Goal: Information Seeking & Learning: Compare options

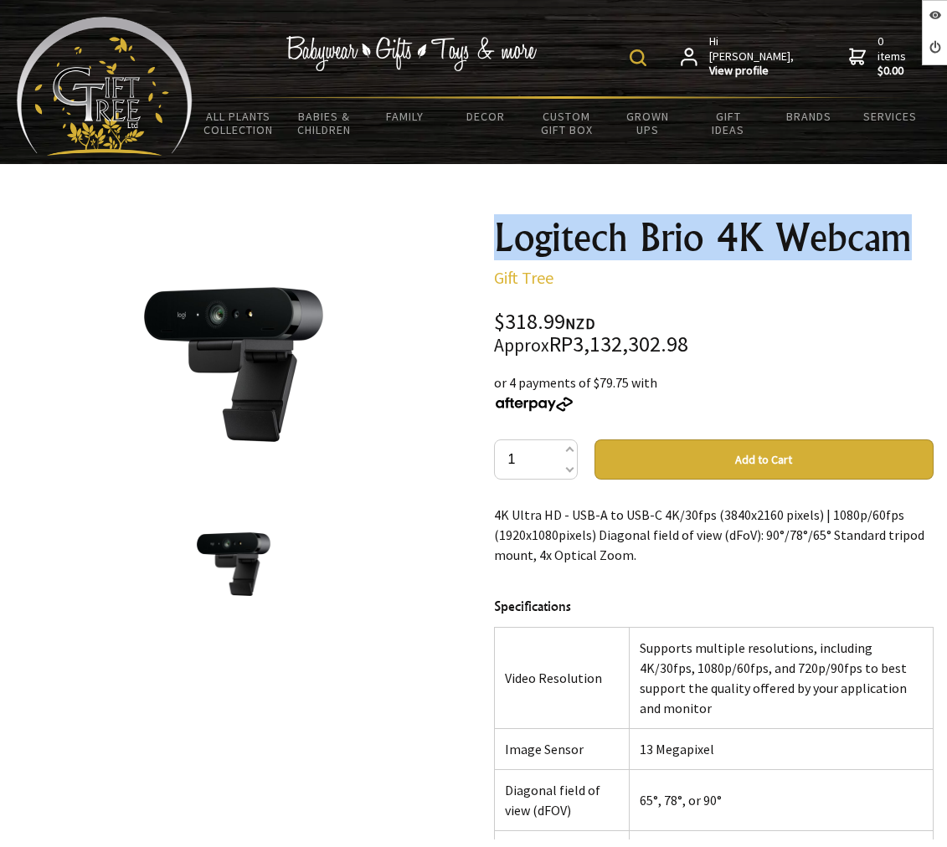
drag, startPoint x: 478, startPoint y: 226, endPoint x: 912, endPoint y: 218, distance: 434.5
click at [912, 218] on div "1 /1 Logitech Brio 4K Webcam Gift Tree $318.99 NZD Approx RP3,132,302.98 or 4 p…" at bounding box center [473, 704] width 947 height 1000
copy h1 "Logitech Brio 4K Webcam"
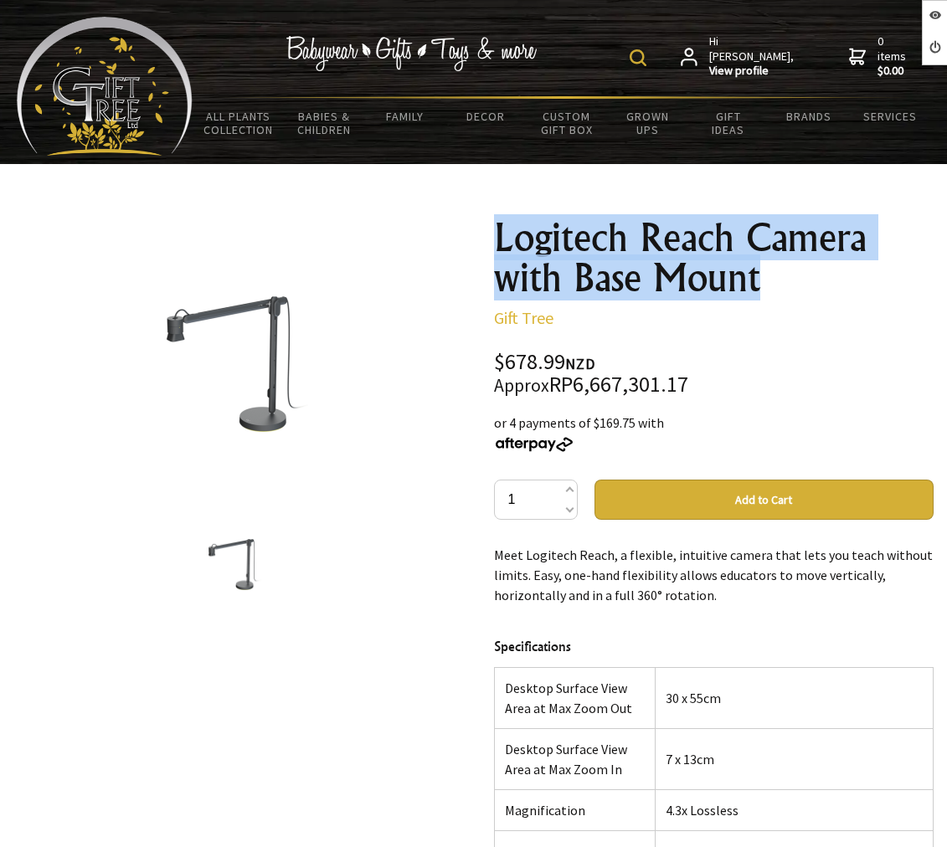
drag, startPoint x: 475, startPoint y: 224, endPoint x: 792, endPoint y: 296, distance: 324.7
click at [792, 296] on div "1 /1 Logitech Reach Camera with Base Mount Gift Tree $678.99 NZD Approx RP6,667…" at bounding box center [473, 724] width 947 height 1040
copy h1 "Logitech Reach Camera with Base Mount"
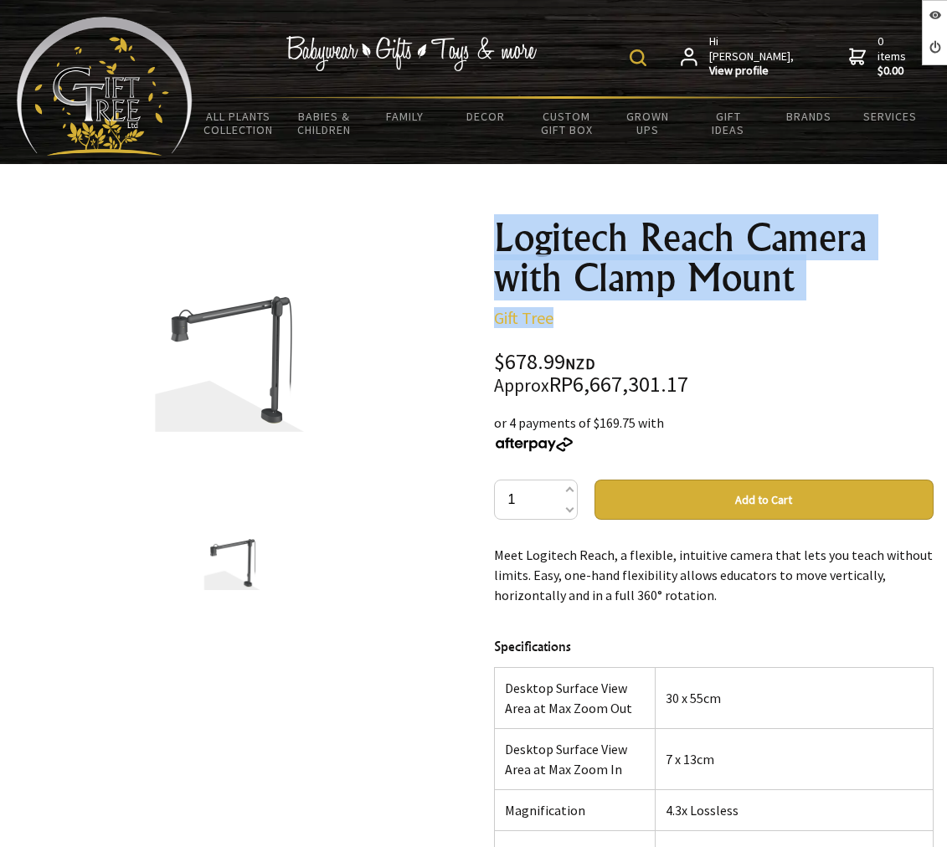
drag, startPoint x: 477, startPoint y: 234, endPoint x: 917, endPoint y: 324, distance: 448.7
click at [917, 324] on div "1 /1 Logitech Reach Camera with Clamp Mount Gift Tree $678.99 NZD Approx RP6,66…" at bounding box center [473, 724] width 947 height 1040
click at [917, 324] on p "Gift Tree" at bounding box center [714, 318] width 440 height 20
drag, startPoint x: 496, startPoint y: 231, endPoint x: 819, endPoint y: 282, distance: 327.1
click at [819, 282] on h1 "Logitech Reach Camera with Clamp Mount" at bounding box center [714, 258] width 440 height 80
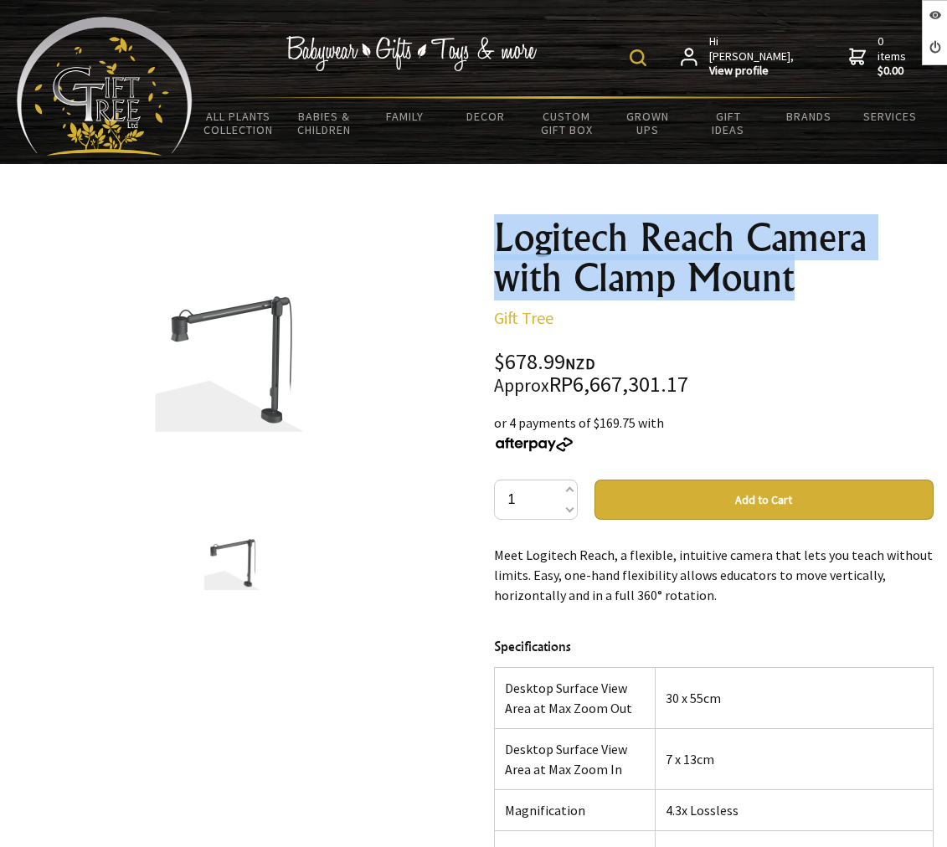
copy h1 "Logitech Reach Camera with Clamp Mount"
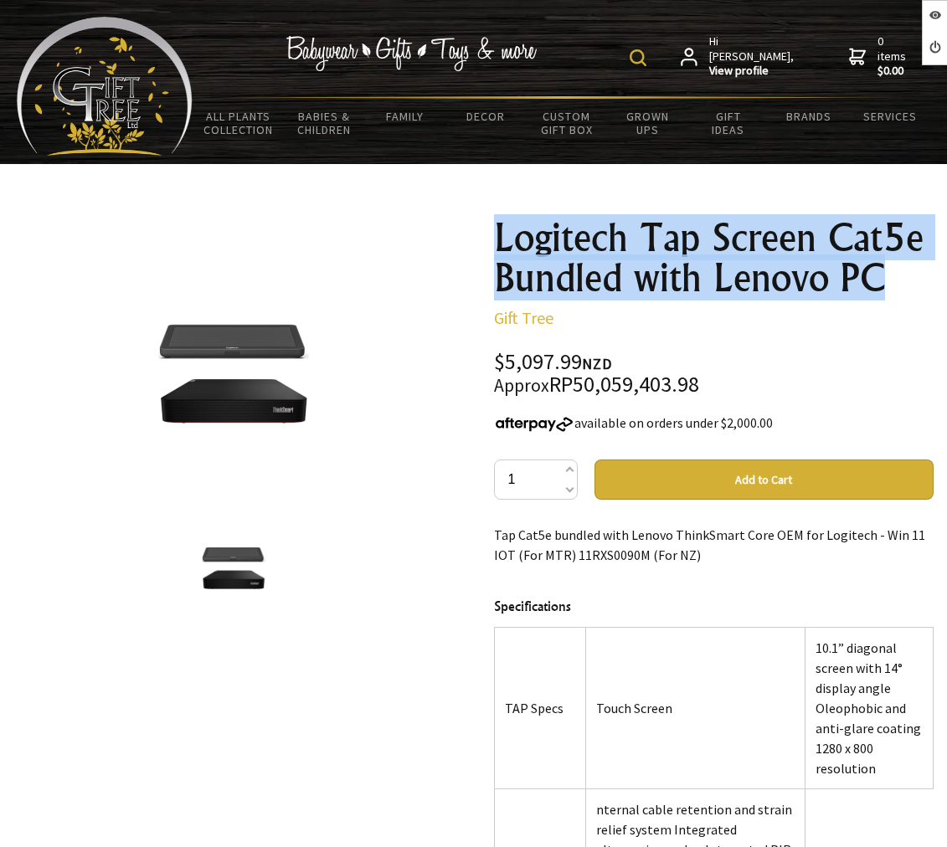
drag, startPoint x: 492, startPoint y: 239, endPoint x: 927, endPoint y: 297, distance: 438.4
click at [927, 297] on h1 "Logitech Tap Screen Cat5e Bundled with Lenovo PC" at bounding box center [714, 258] width 440 height 80
copy h1 "Logitech Tap Screen Cat5e Bundled with Lenovo PC"
click at [591, 298] on h1 "Logitech Tap Screen Cat5e Bundled with Lenovo PC" at bounding box center [714, 258] width 440 height 80
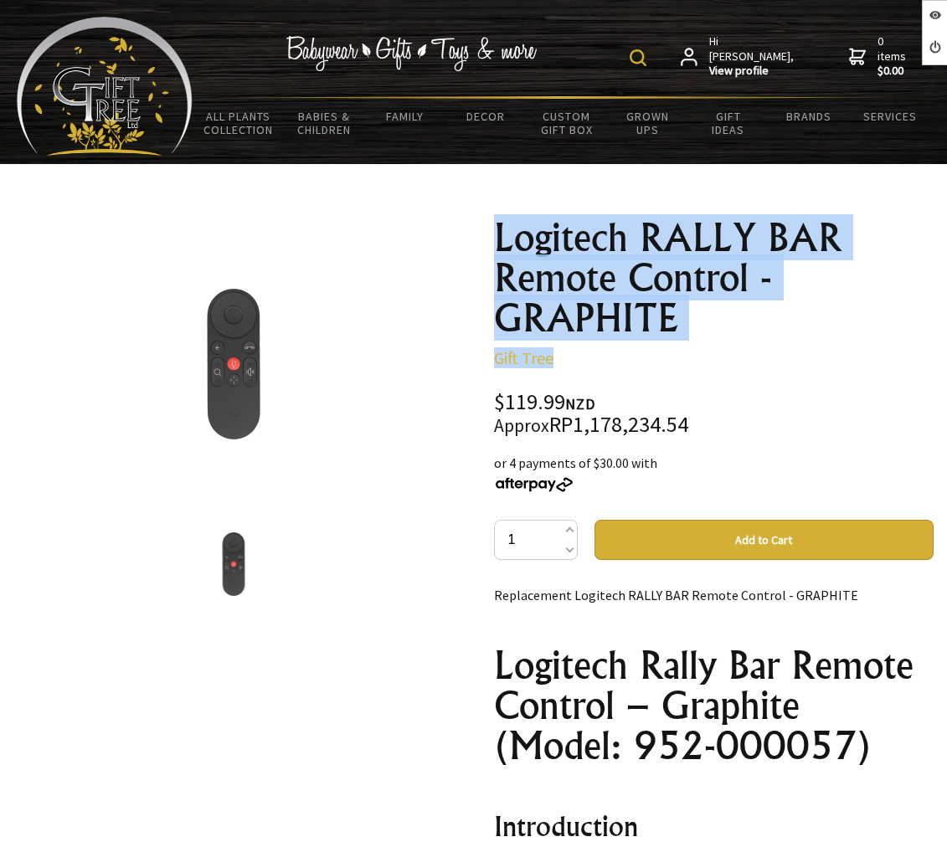
drag, startPoint x: 488, startPoint y: 229, endPoint x: 721, endPoint y: 347, distance: 260.9
click at [721, 347] on div "Logitech RALLY BAR Remote Control - GRAPHITE Gift Tree $119.99 NZD Approx RP1,1…" at bounding box center [713, 744] width 467 height 1081
copy div "Logitech RALLY BAR Remote Control - GRAPHITE Gift Tree"
click at [717, 364] on p "Gift Tree" at bounding box center [714, 358] width 440 height 20
drag, startPoint x: 475, startPoint y: 231, endPoint x: 723, endPoint y: 314, distance: 262.1
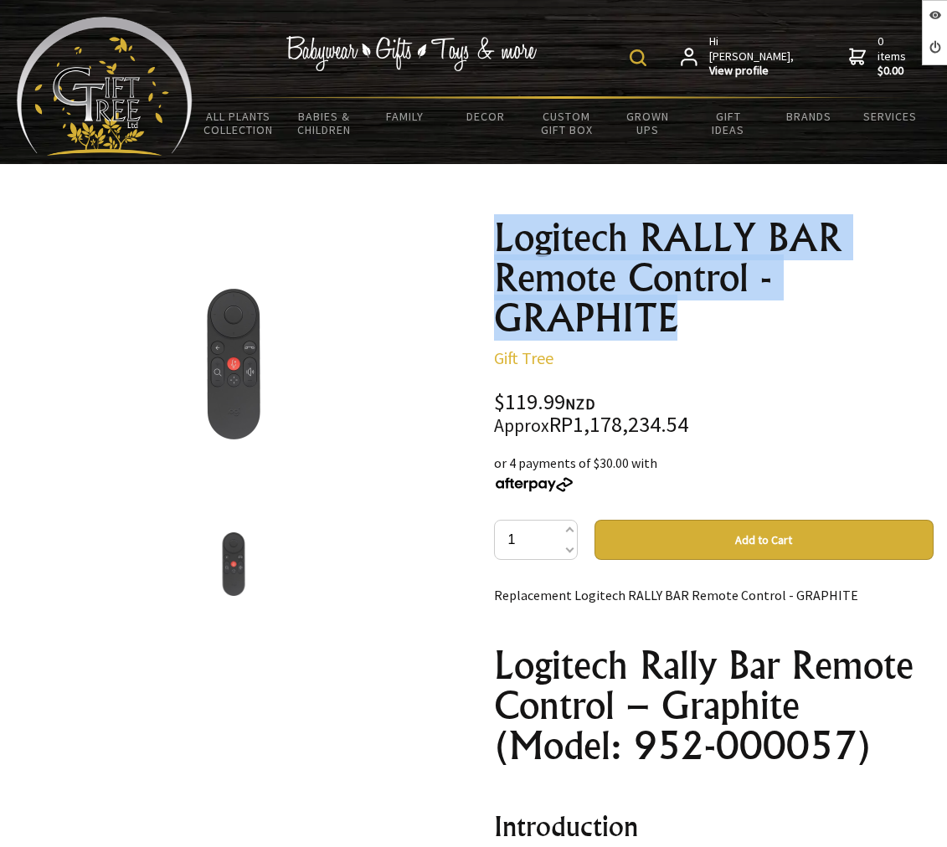
click at [723, 314] on div "1 /1 Logitech RALLY BAR Remote Control - GRAPHITE Gift Tree $119.99 NZD Approx …" at bounding box center [473, 744] width 947 height 1081
copy h1 "Logitech RALLY BAR Remote Control - GRAPHITE"
